Goal: Task Accomplishment & Management: Manage account settings

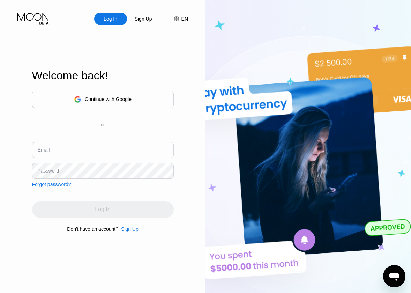
click at [119, 100] on div "Continue with Google" at bounding box center [108, 99] width 47 height 6
